Goal: Download file/media

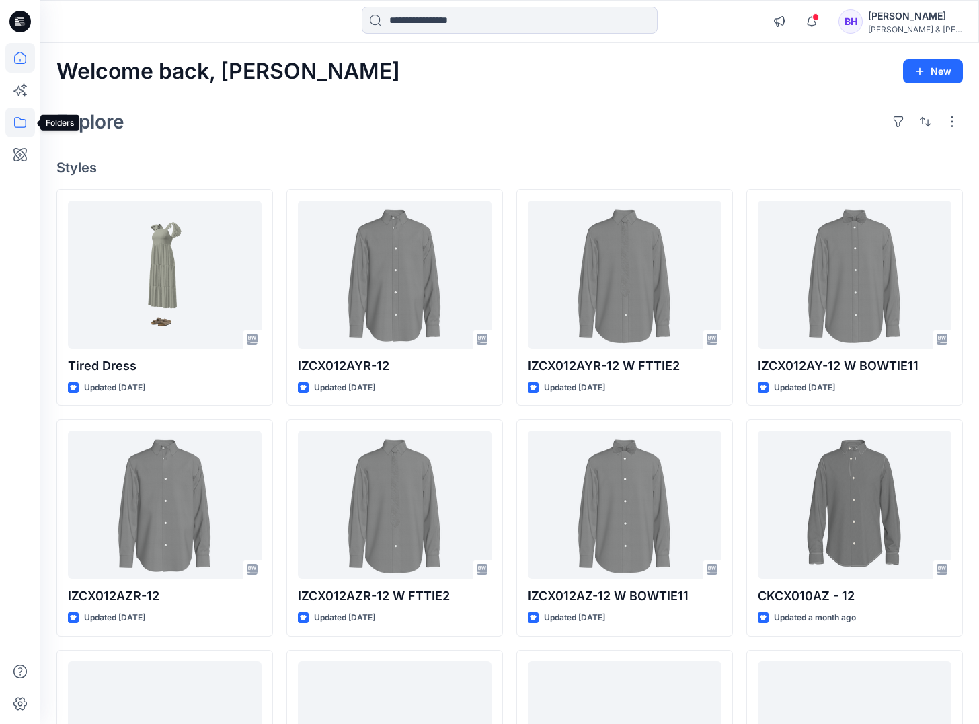
click at [18, 120] on icon at bounding box center [20, 123] width 30 height 30
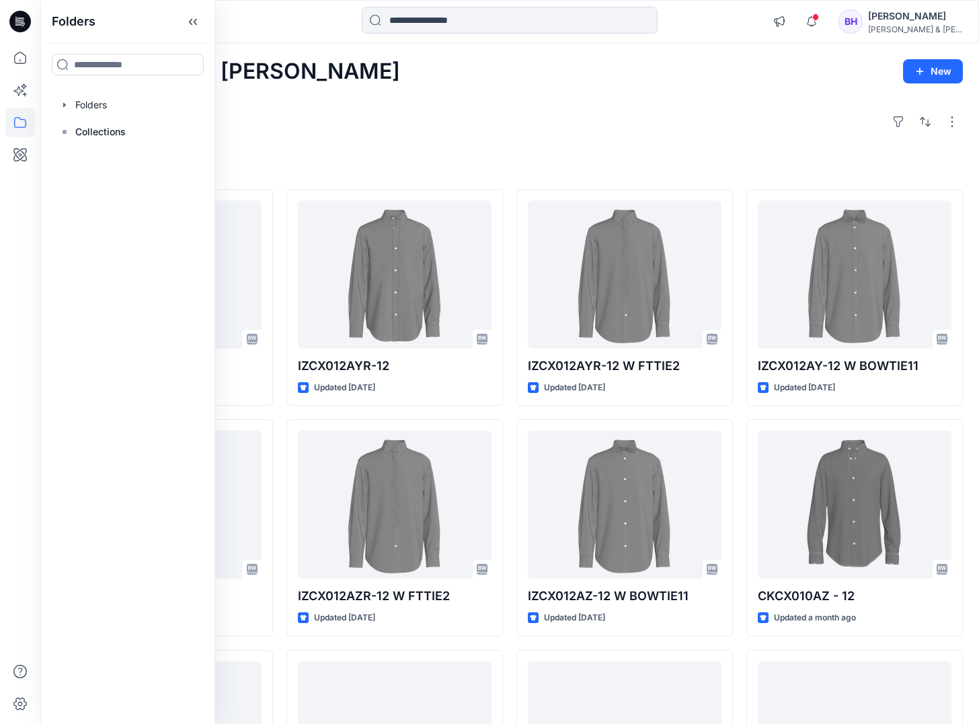
click at [276, 107] on div "Explore" at bounding box center [510, 122] width 907 height 32
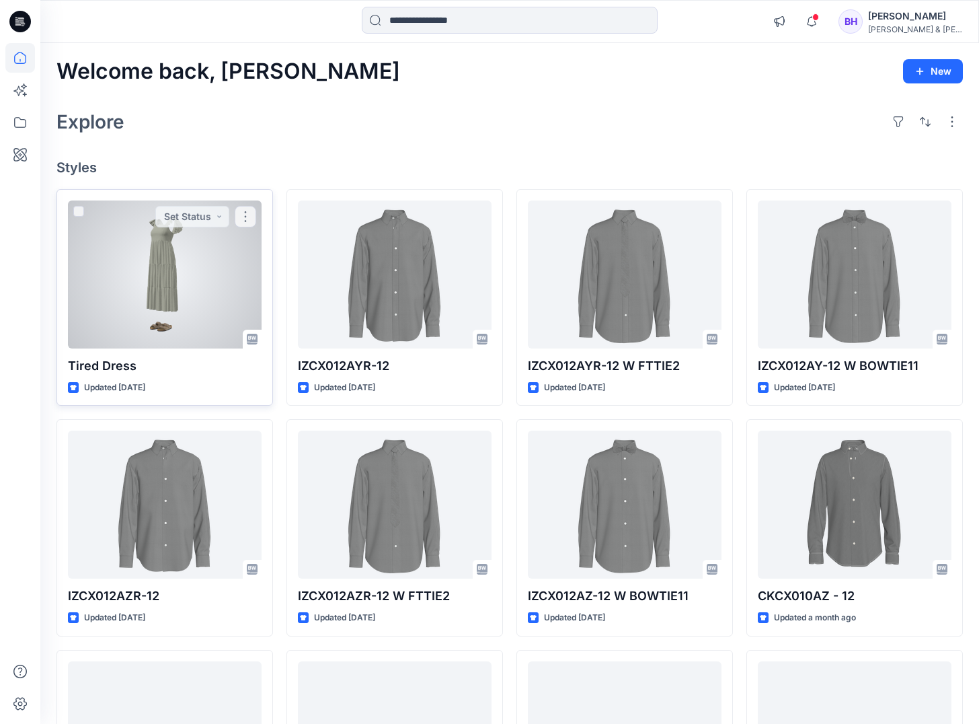
click at [172, 239] on div at bounding box center [165, 274] width 194 height 148
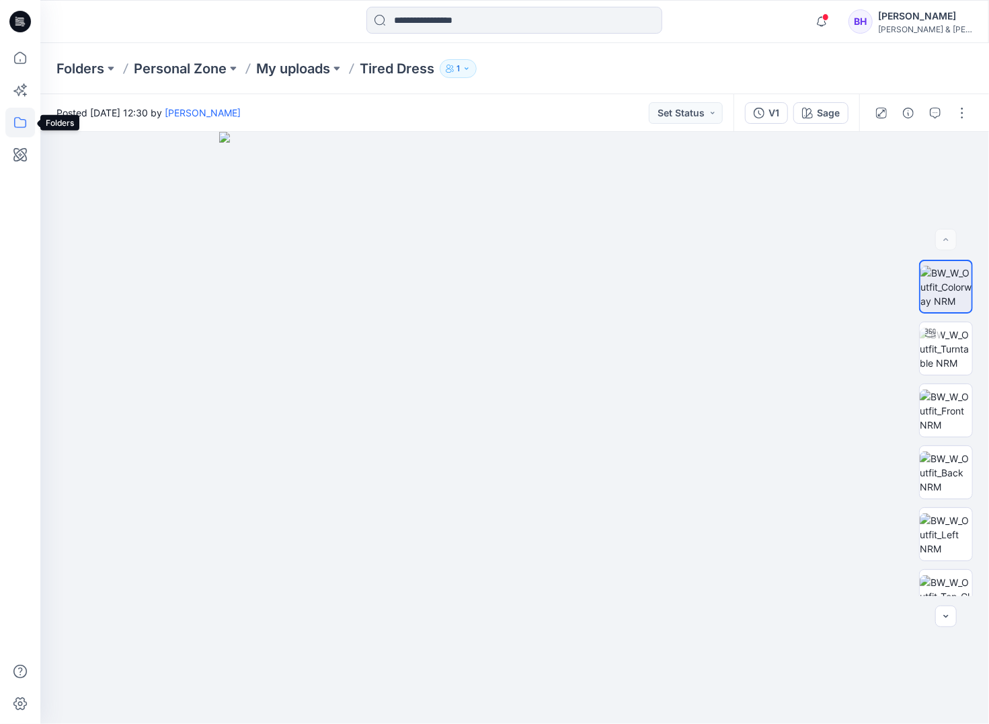
click at [28, 112] on icon at bounding box center [20, 123] width 30 height 30
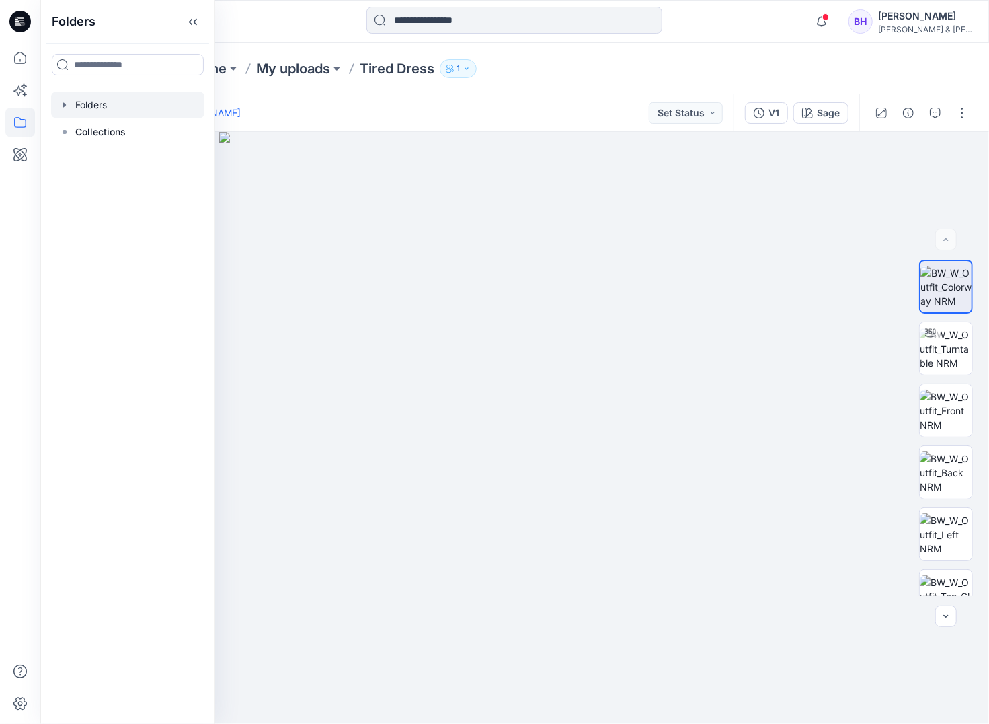
click at [79, 107] on div at bounding box center [127, 104] width 153 height 27
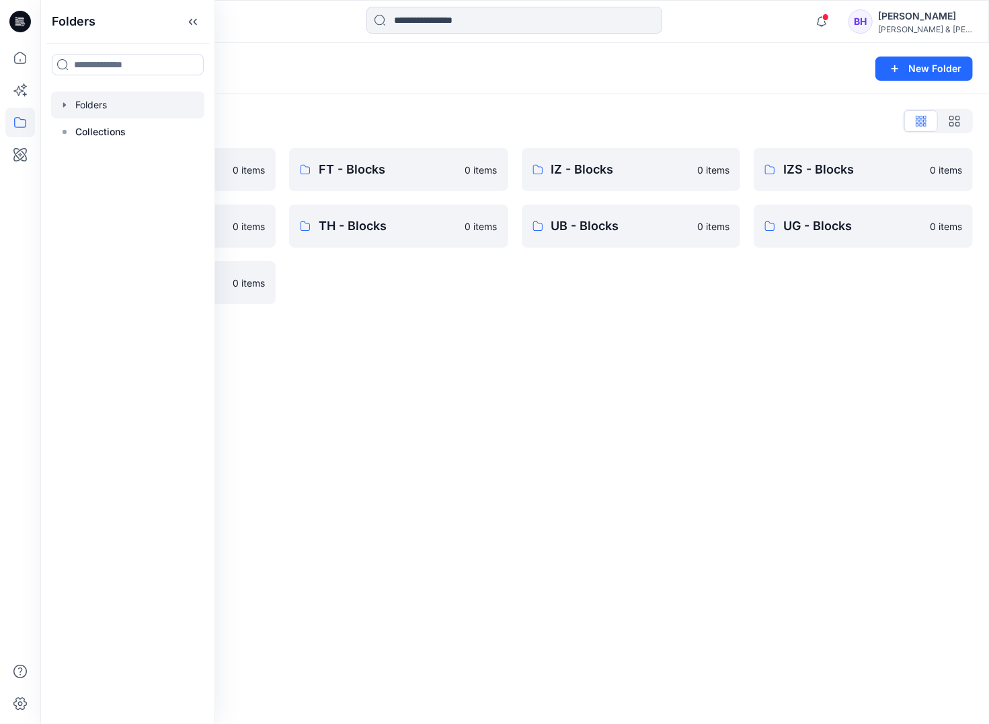
click at [67, 103] on icon "button" at bounding box center [64, 105] width 11 height 11
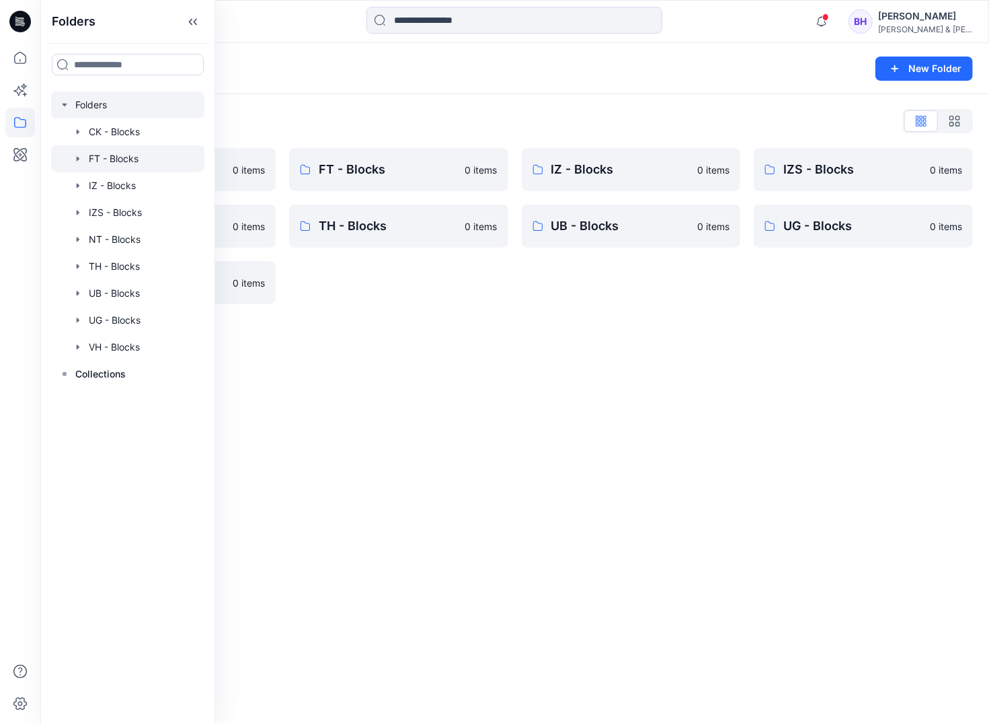
click at [113, 161] on div at bounding box center [127, 158] width 153 height 27
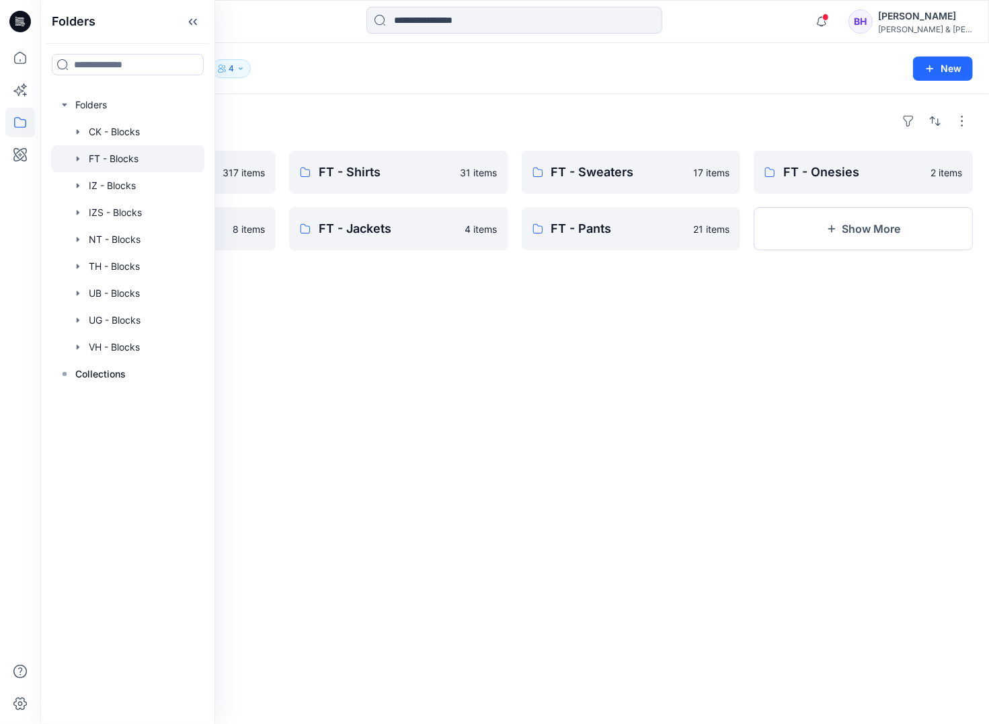
click at [385, 379] on div "Folders FT - Sets 317 items FT - Shortalls 8 items FT - Shirts 31 items FT - Ja…" at bounding box center [514, 409] width 949 height 630
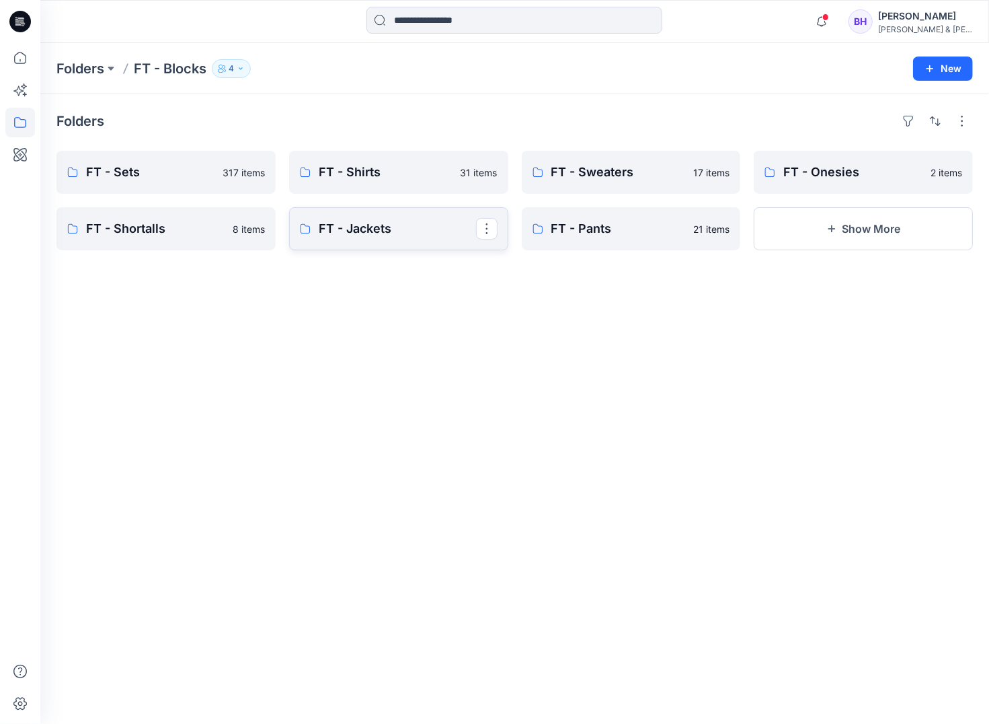
click at [346, 233] on p "FT - Jackets" at bounding box center [397, 228] width 157 height 19
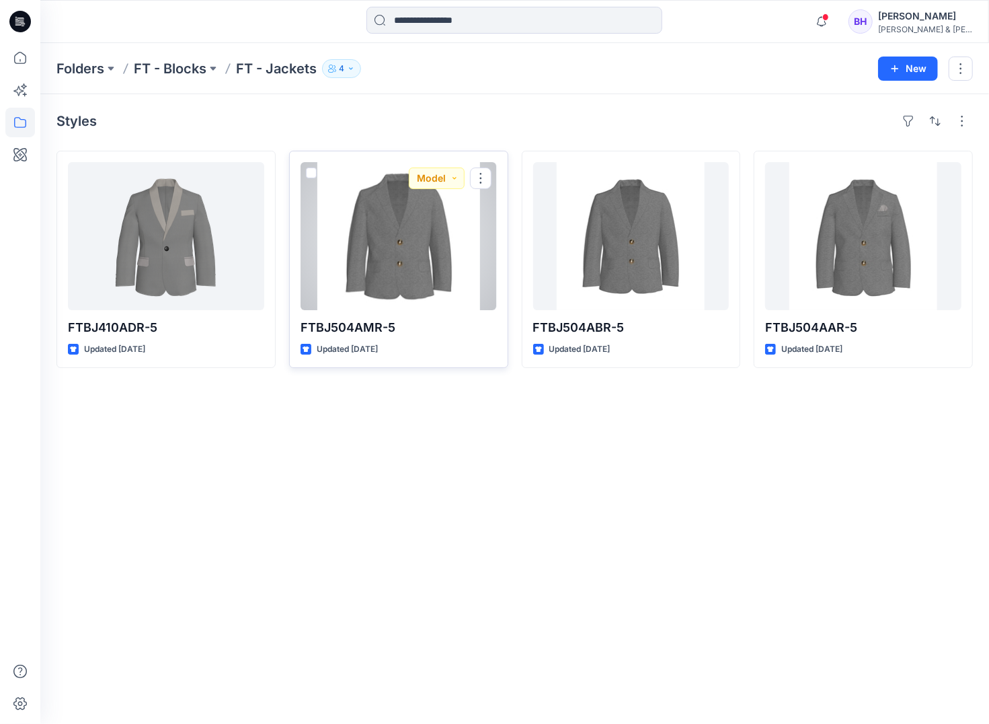
click at [371, 230] on div at bounding box center [399, 236] width 196 height 148
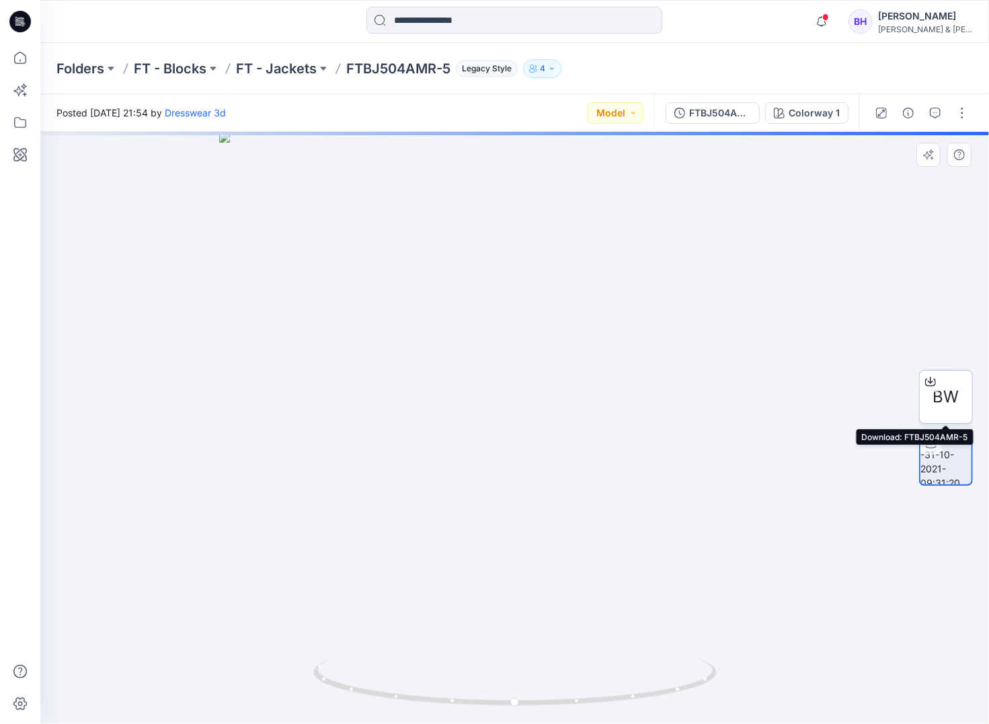
click at [945, 393] on span "BW" at bounding box center [947, 397] width 26 height 24
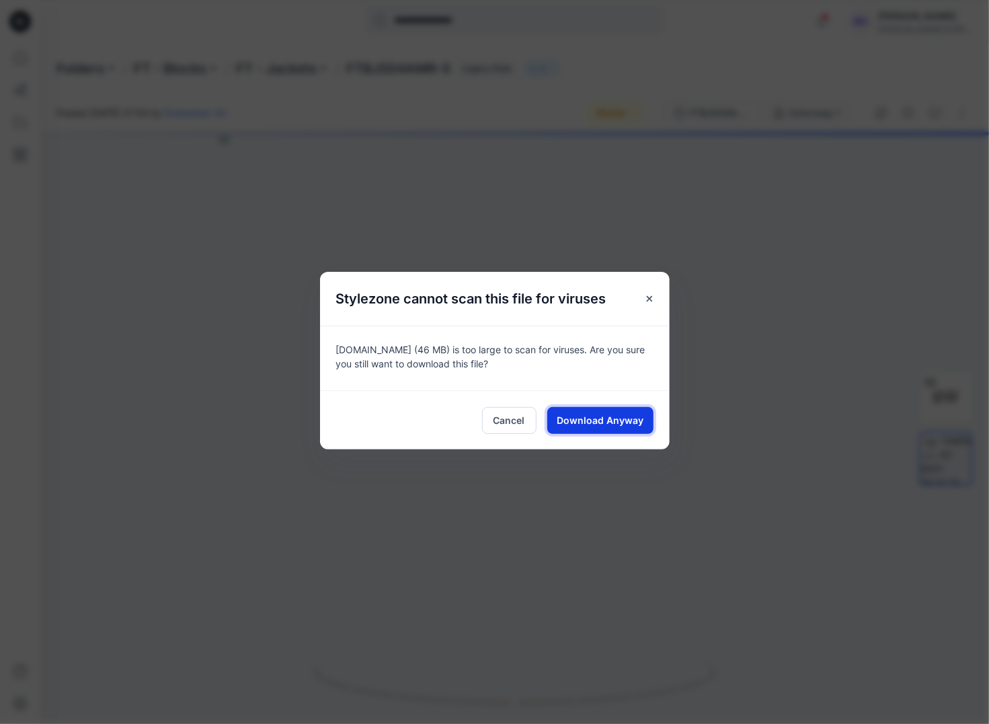
click at [633, 424] on span "Download Anyway" at bounding box center [600, 420] width 87 height 14
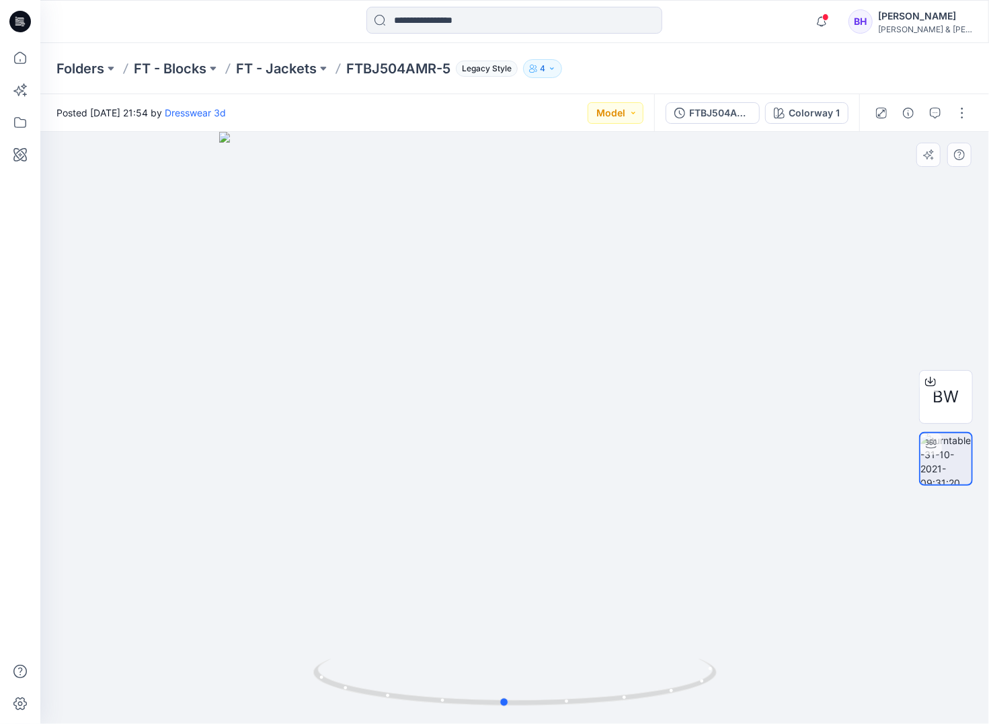
drag, startPoint x: 674, startPoint y: 427, endPoint x: 690, endPoint y: 427, distance: 16.1
click at [690, 427] on div at bounding box center [514, 428] width 949 height 592
drag, startPoint x: 596, startPoint y: 198, endPoint x: 559, endPoint y: 833, distance: 636.1
click at [559, 723] on html "Notifications [PERSON_NAME] has invited you to the Folder IZS - Blocks [DATE] 1…" at bounding box center [494, 362] width 989 height 724
drag, startPoint x: 671, startPoint y: 515, endPoint x: 704, endPoint y: 467, distance: 57.5
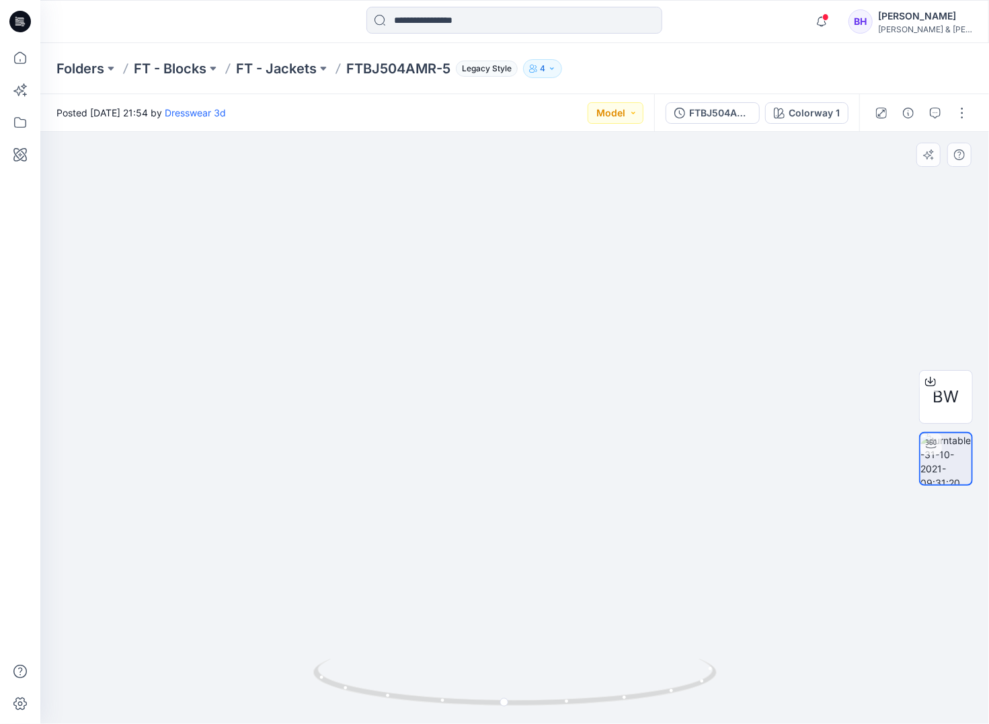
click at [726, 513] on img at bounding box center [526, 424] width 1253 height 600
drag, startPoint x: 373, startPoint y: 558, endPoint x: 370, endPoint y: 501, distance: 57.2
click at [355, 502] on img at bounding box center [500, 392] width 1253 height 663
drag, startPoint x: 622, startPoint y: 527, endPoint x: 594, endPoint y: 525, distance: 27.7
click at [594, 525] on img at bounding box center [473, 388] width 1253 height 669
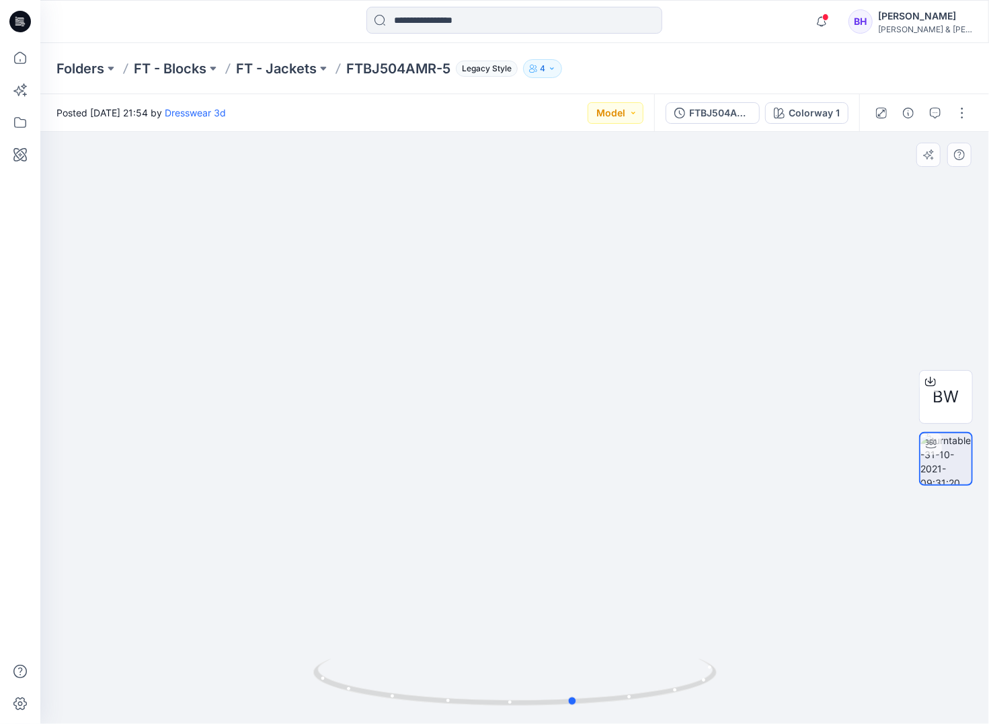
drag, startPoint x: 701, startPoint y: 674, endPoint x: 771, endPoint y: 660, distance: 71.4
click at [771, 660] on div at bounding box center [514, 428] width 949 height 592
click at [873, 18] on div "BH" at bounding box center [861, 21] width 24 height 24
